Goal: Task Accomplishment & Management: Use online tool/utility

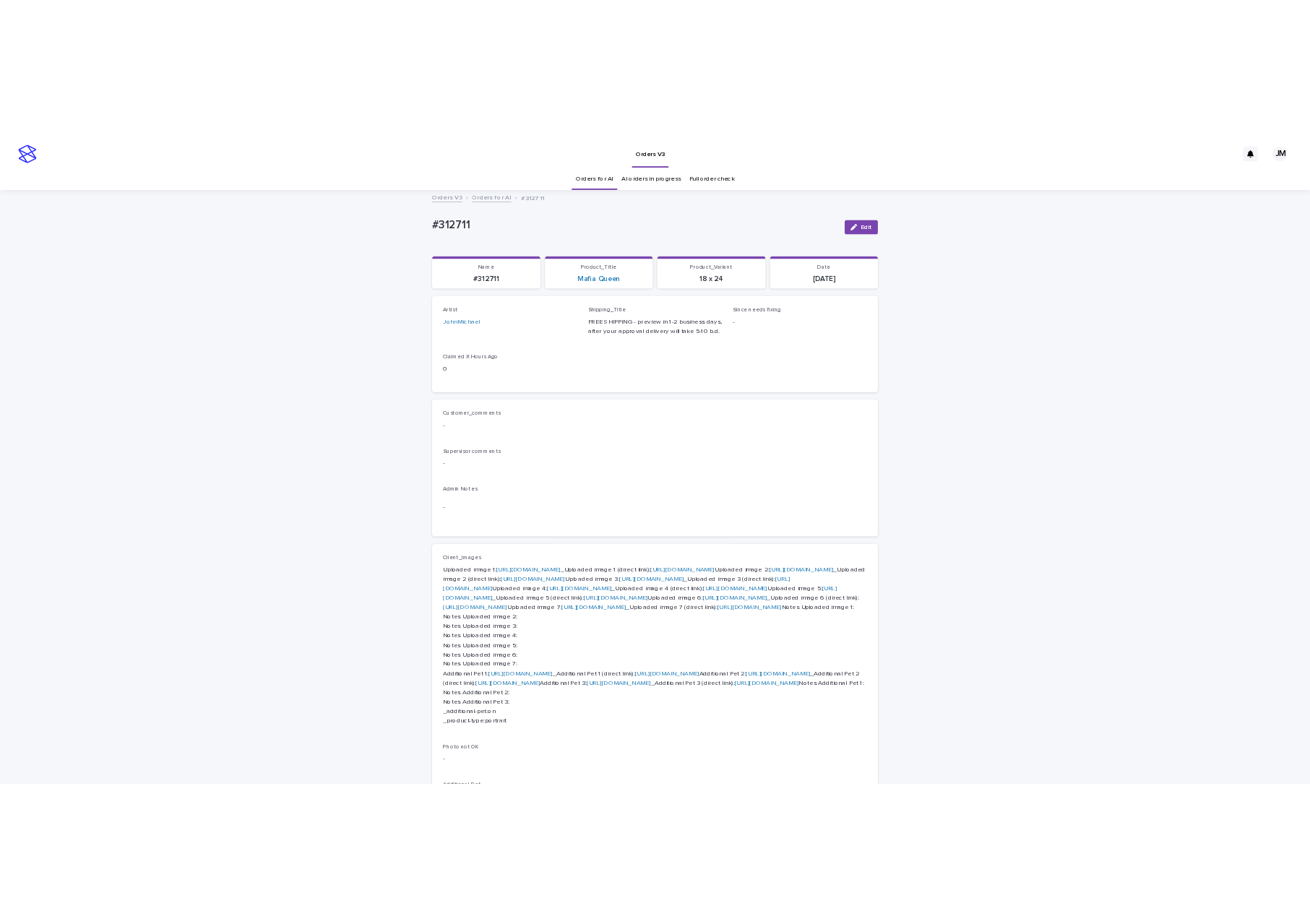
scroll to position [108, 0]
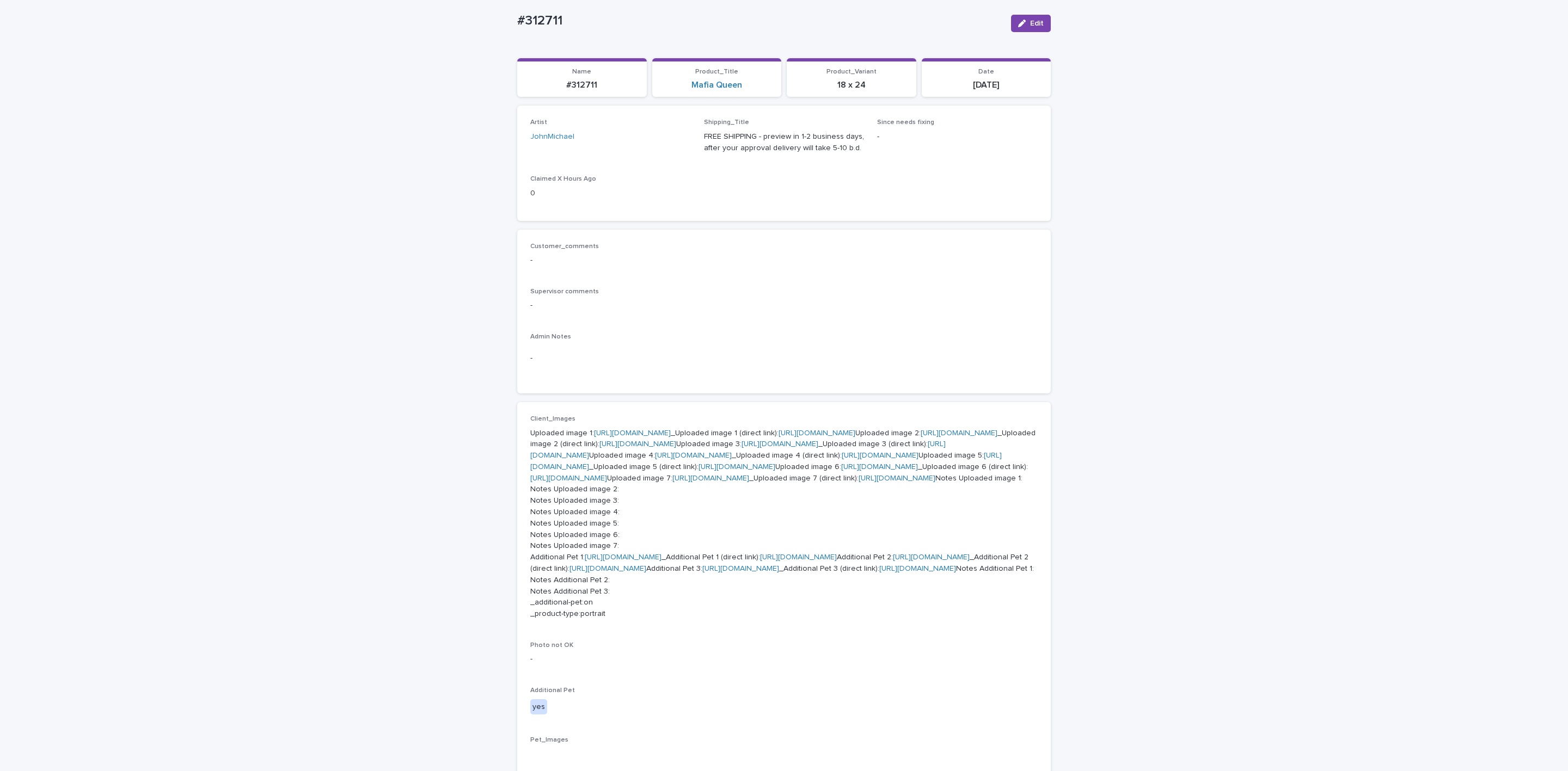
click at [285, 198] on div "Loading... Saving… Loading... Saving… #312711 Edit #312711 Edit Sorry, there wa…" at bounding box center [784, 702] width 1568 height 1445
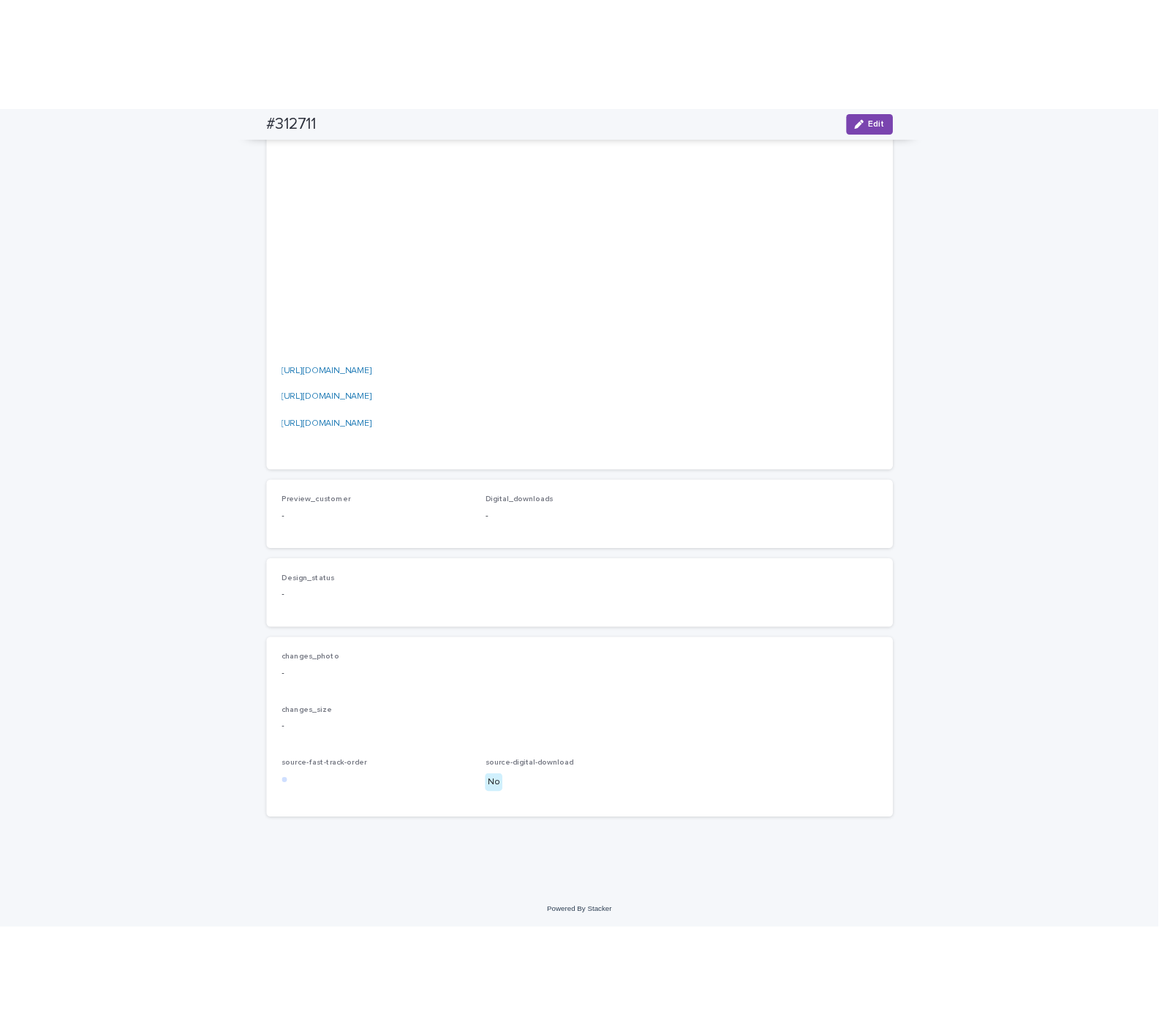
scroll to position [1316, 0]
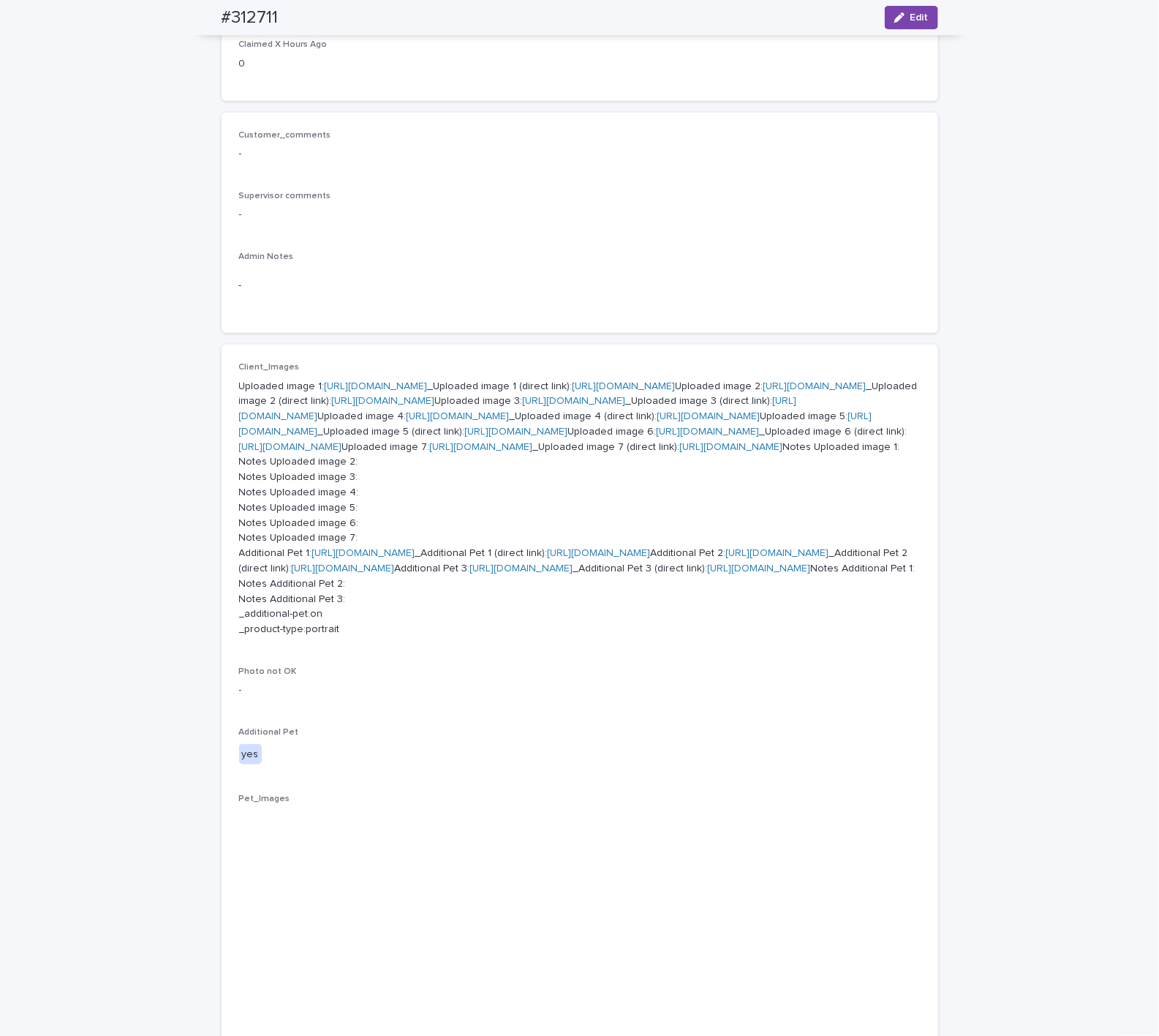
scroll to position [110, 0]
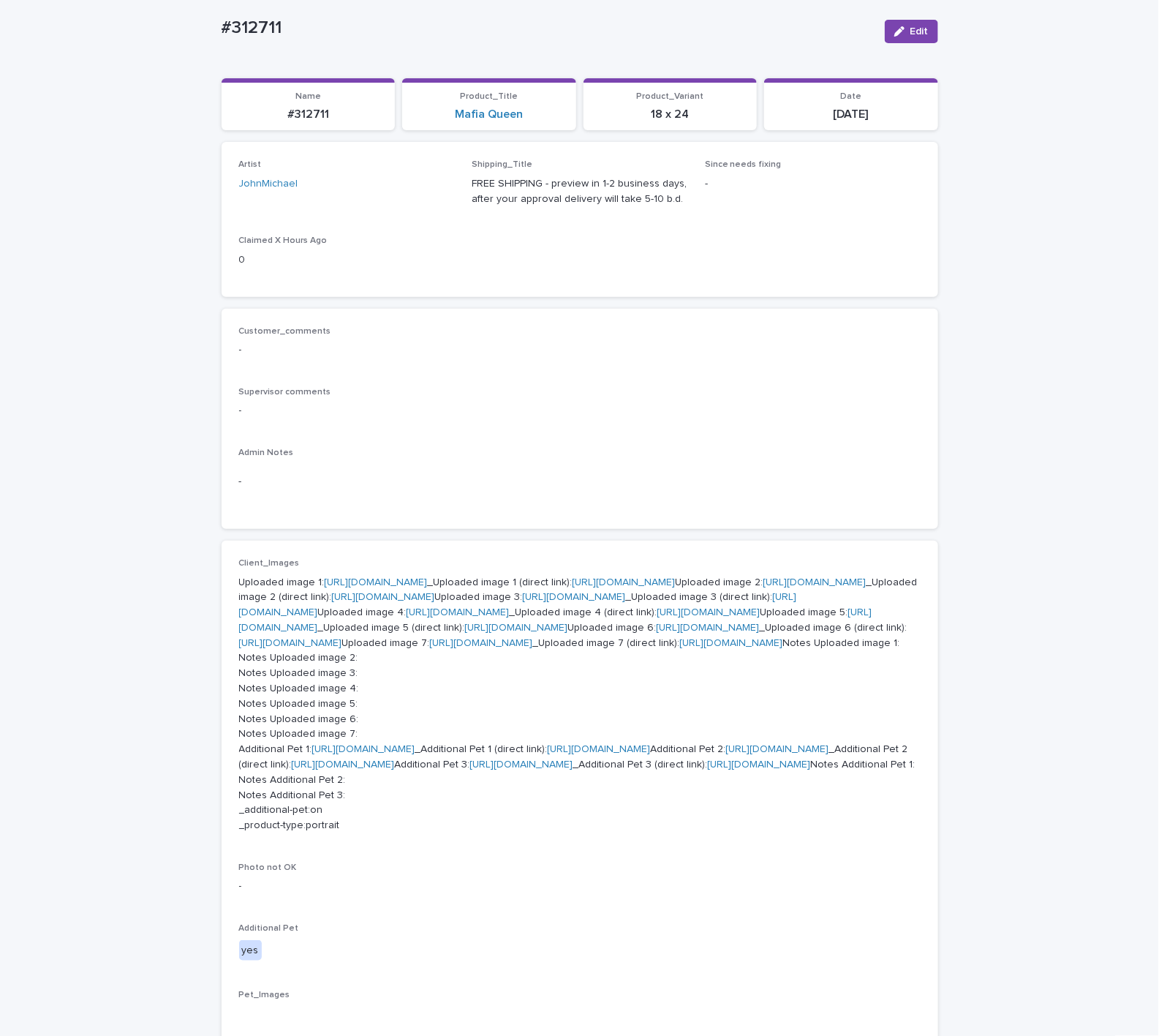
click at [428, 587] on link "[URL][DOMAIN_NAME]" at bounding box center [376, 582] width 103 height 11
click at [398, 601] on link "[URL][DOMAIN_NAME]" at bounding box center [383, 597] width 103 height 11
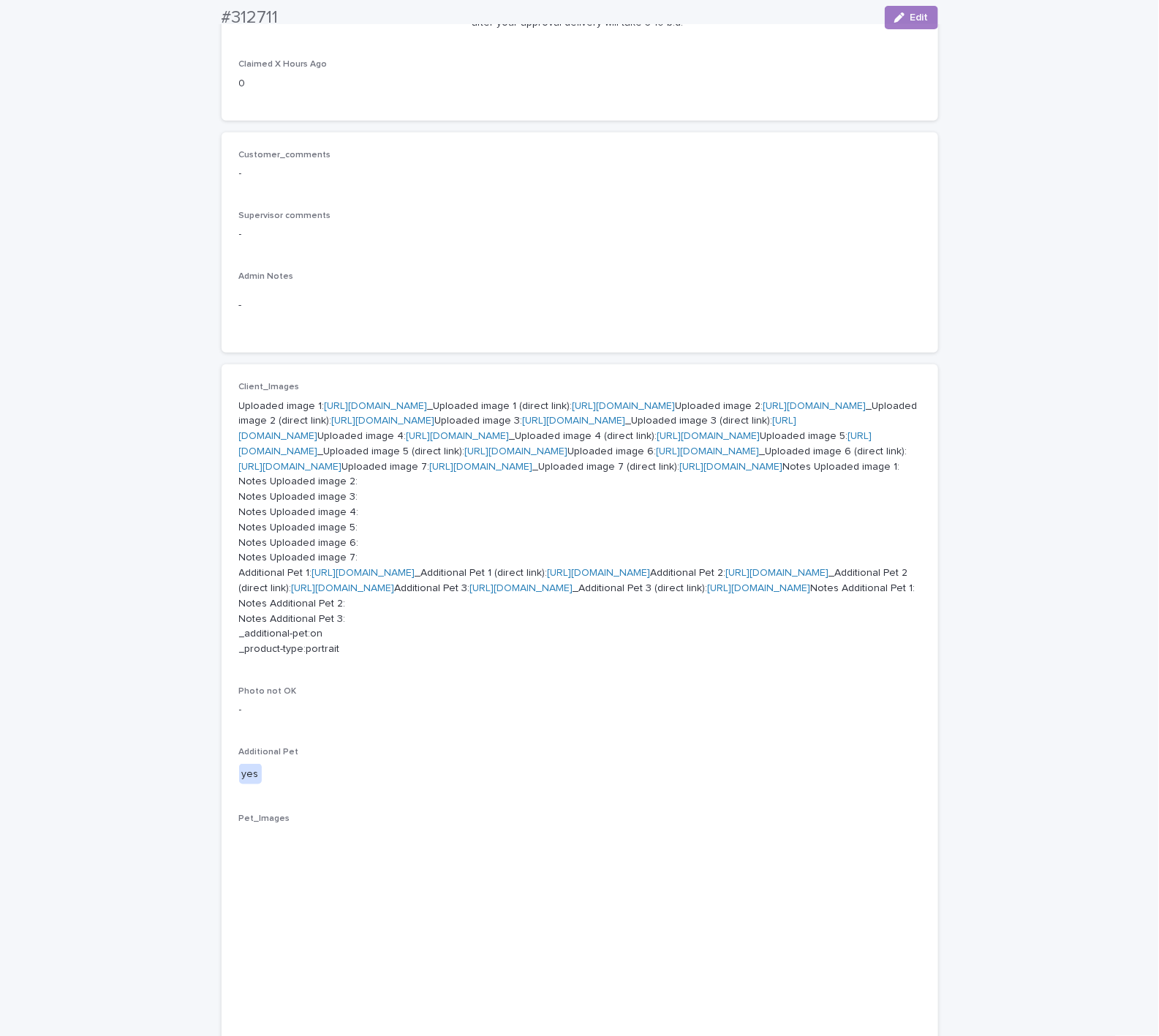
scroll to position [329, 0]
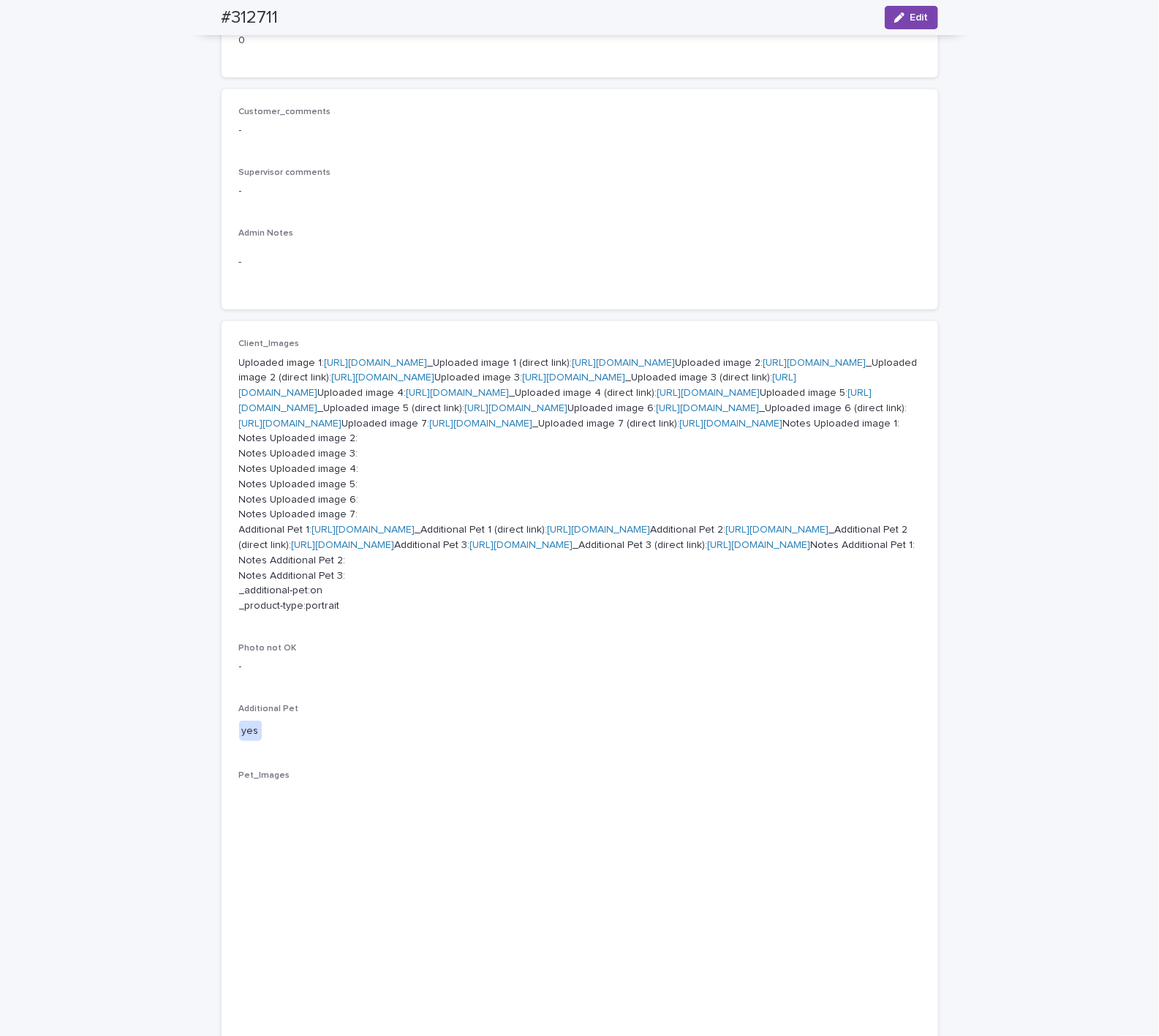
click at [405, 398] on link "[URL][DOMAIN_NAME]" at bounding box center [518, 385] width 558 height 25
click at [419, 614] on p "Uploaded image 1: [URL][DOMAIN_NAME] _Uploaded image 1 (direct link): [URL][DOM…" at bounding box center [580, 484] width 682 height 259
click at [658, 398] on link "[URL][DOMAIN_NAME]" at bounding box center [709, 393] width 103 height 11
click at [342, 429] on link "[URL][DOMAIN_NAME]" at bounding box center [291, 423] width 103 height 11
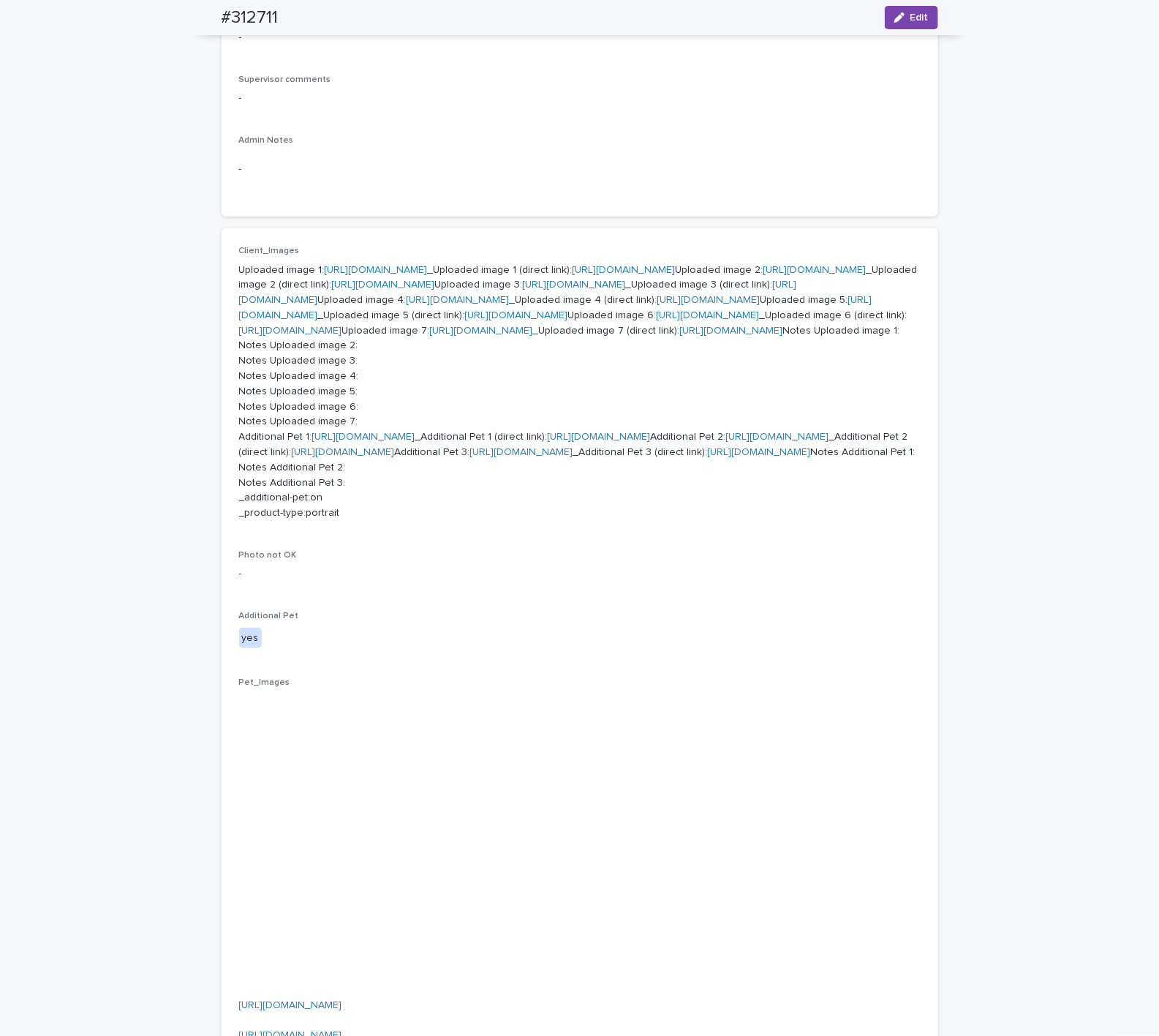
scroll to position [548, 0]
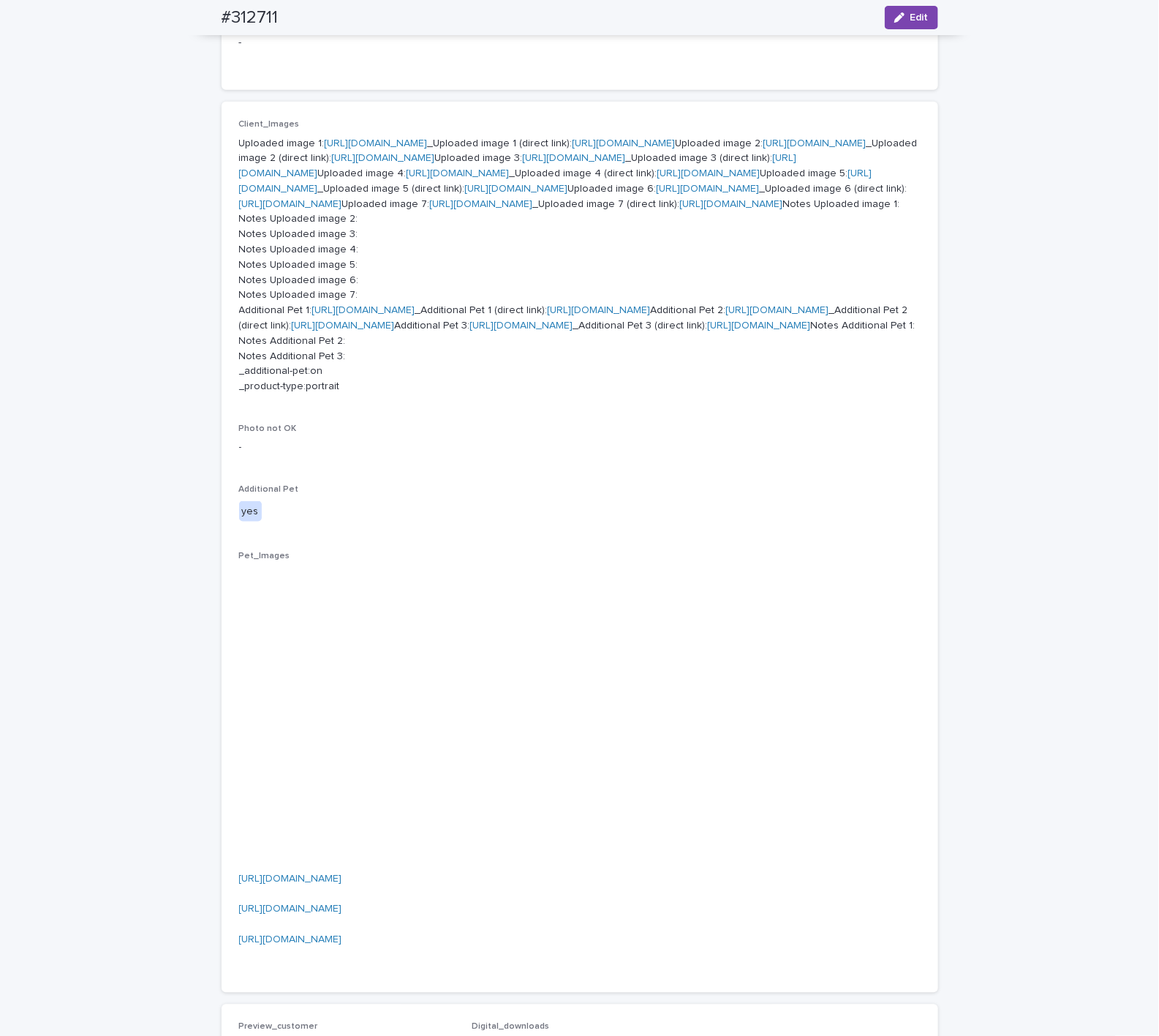
click at [680, 210] on link "[URL][DOMAIN_NAME]" at bounding box center [731, 204] width 103 height 11
